Goal: Complete application form

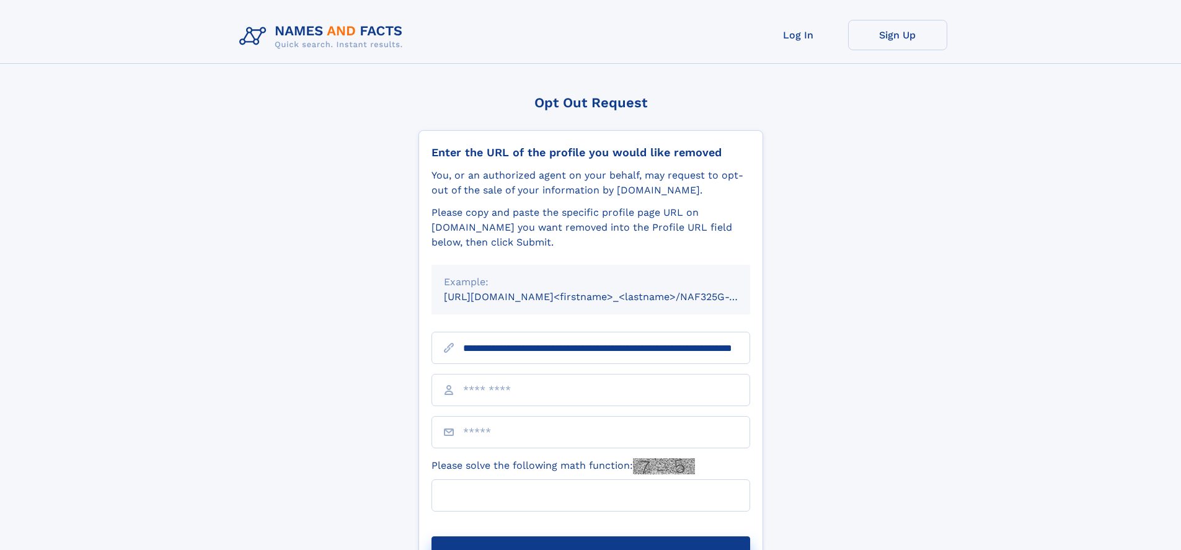
scroll to position [0, 125]
type input "**********"
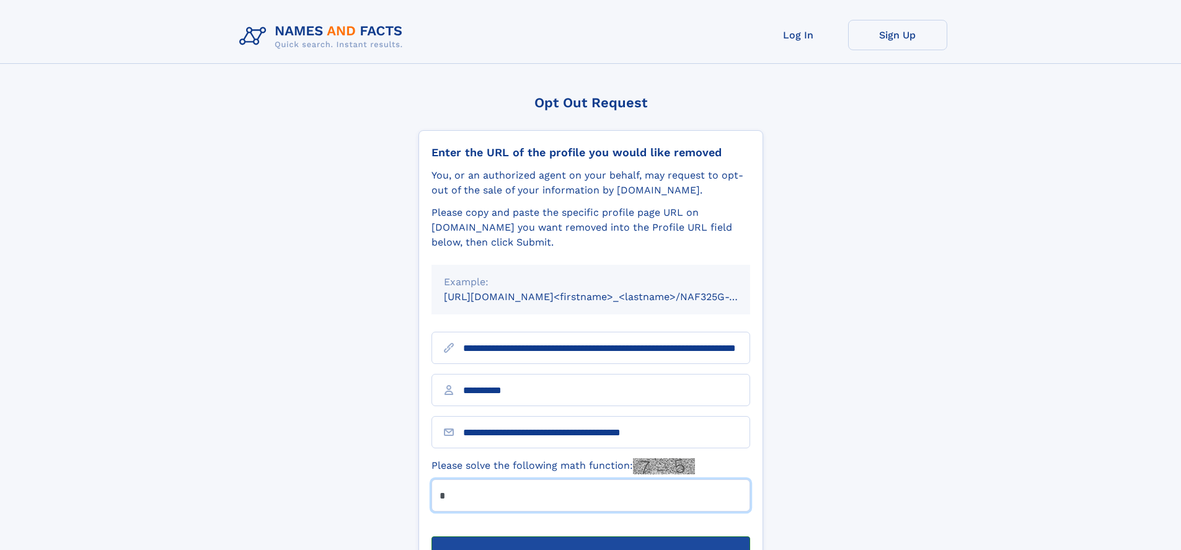
type input "*"
click at [590, 536] on button "Submit Opt Out Request" at bounding box center [590, 556] width 319 height 40
